Goal: Task Accomplishment & Management: Complete application form

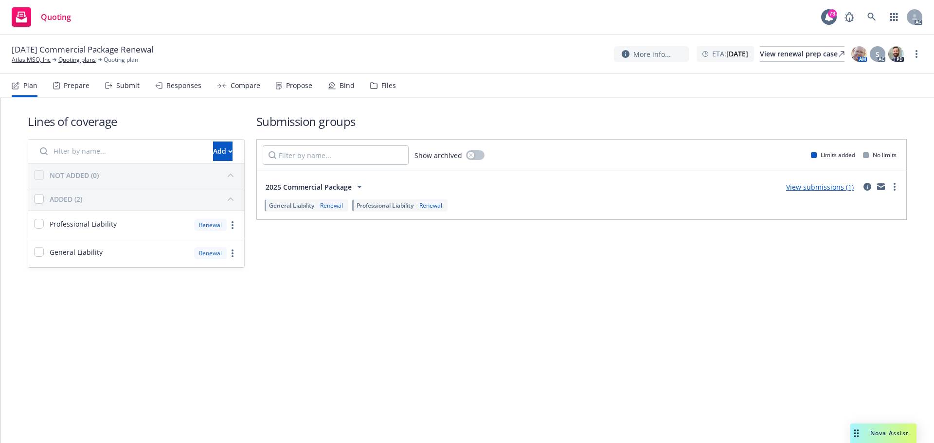
click at [135, 88] on div "Submit" at bounding box center [127, 86] width 23 height 8
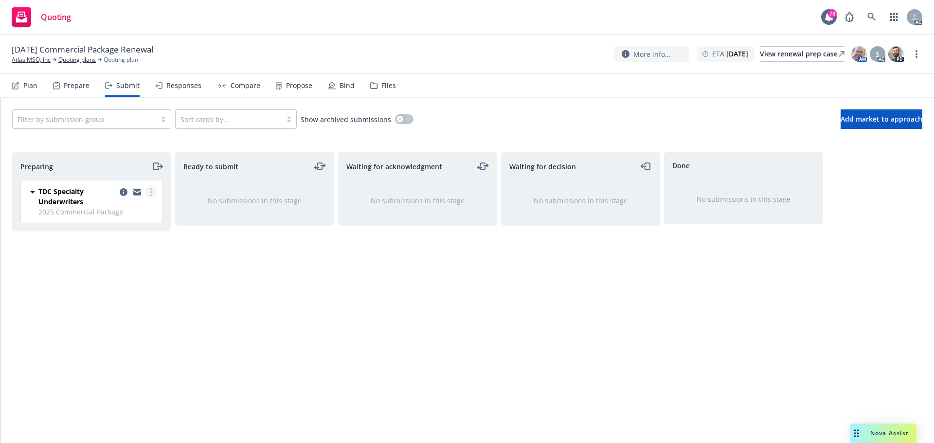
click at [151, 192] on circle "more" at bounding box center [151, 192] width 2 height 2
click at [138, 233] on span "Log acknowledgement" at bounding box center [107, 231] width 96 height 9
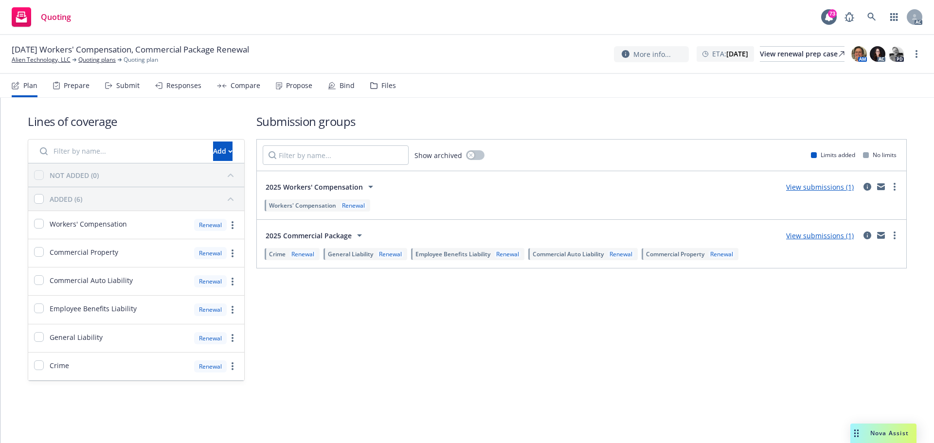
click at [128, 82] on div "Submit" at bounding box center [127, 86] width 23 height 8
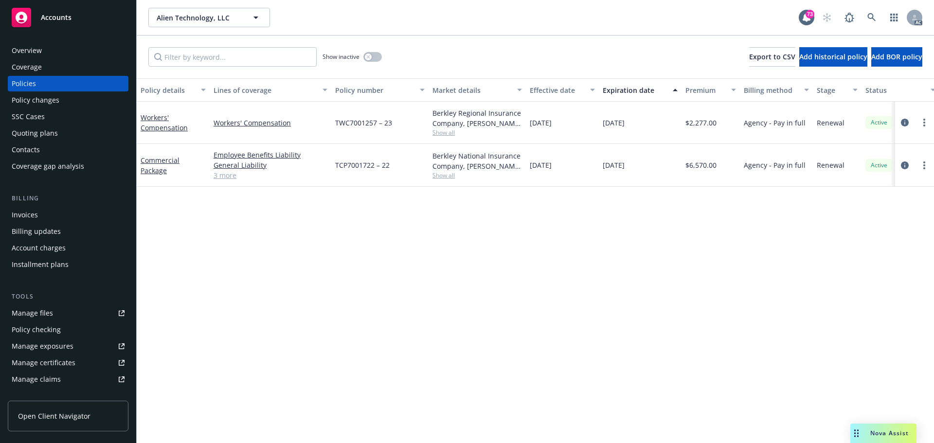
click at [486, 259] on div "Policy details Lines of coverage Policy number Market details Effective date Ex…" at bounding box center [535, 260] width 797 height 365
click at [224, 176] on link "3 more" at bounding box center [271, 175] width 114 height 10
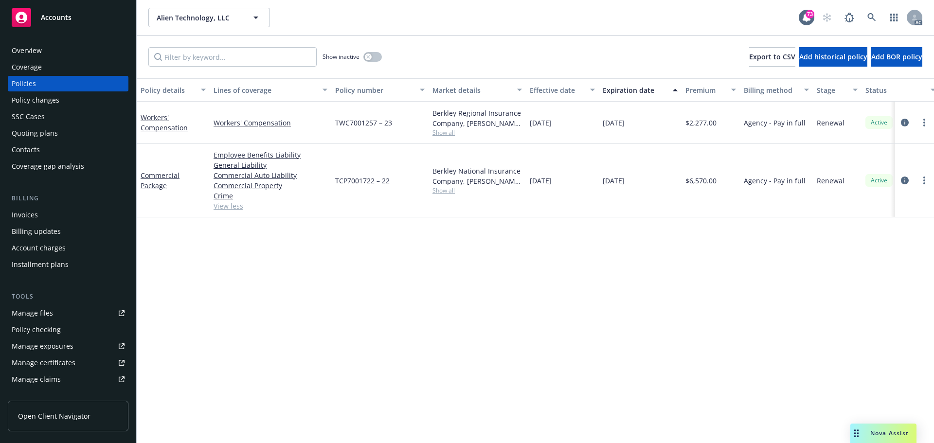
click at [315, 298] on div "Policy details Lines of coverage Policy number Market details Effective date Ex…" at bounding box center [535, 260] width 797 height 365
click at [904, 122] on icon "circleInformation" at bounding box center [905, 123] width 8 height 8
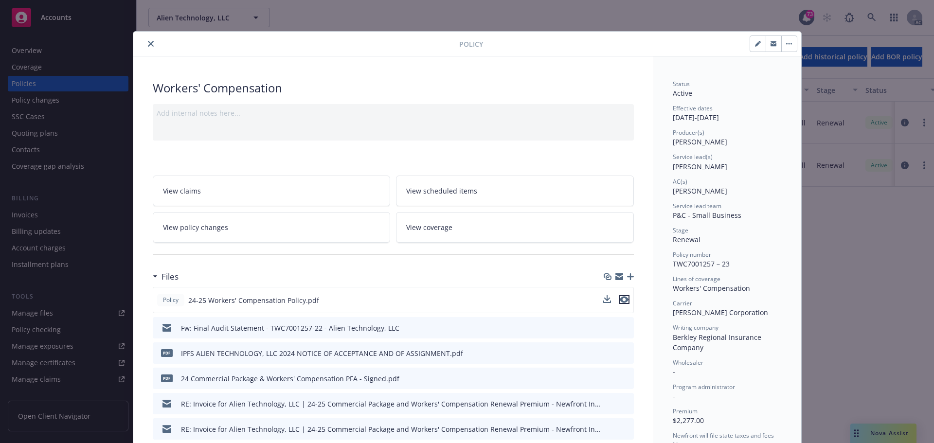
click at [621, 301] on icon "preview file" at bounding box center [624, 299] width 9 height 7
click at [148, 46] on icon "close" at bounding box center [151, 44] width 6 height 6
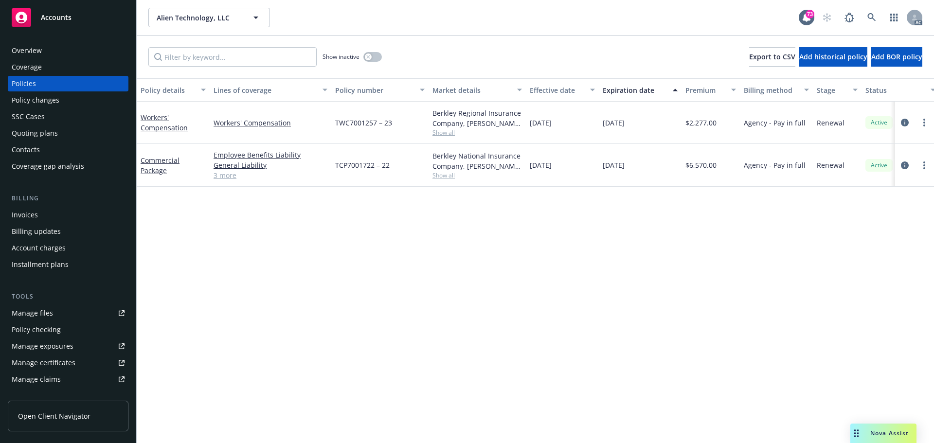
click at [225, 177] on link "3 more" at bounding box center [271, 175] width 114 height 10
click at [904, 122] on icon "circleInformation" at bounding box center [905, 123] width 8 height 8
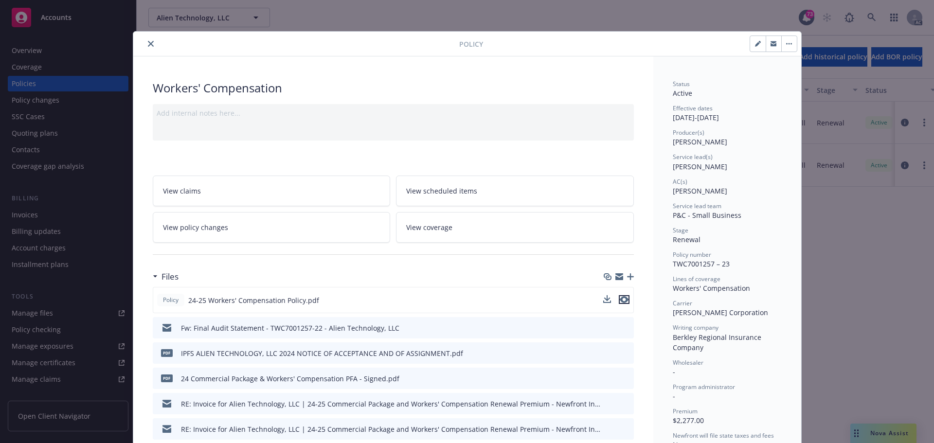
click at [623, 301] on icon "preview file" at bounding box center [624, 299] width 9 height 7
click at [620, 300] on icon "preview file" at bounding box center [624, 299] width 9 height 7
